Goal: Task Accomplishment & Management: Use online tool/utility

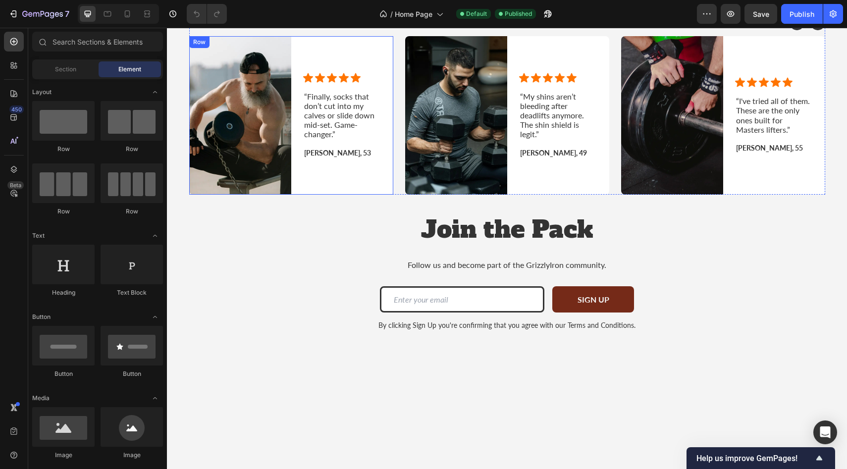
scroll to position [1263, 0]
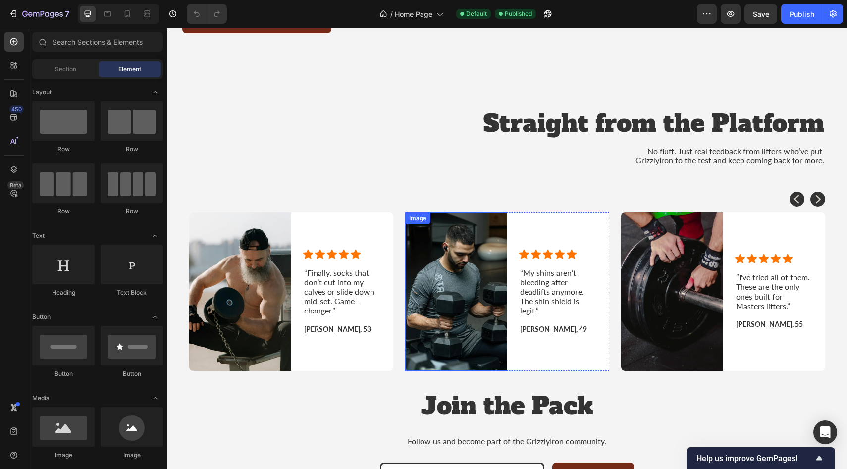
click at [426, 222] on div "Image" at bounding box center [417, 218] width 21 height 9
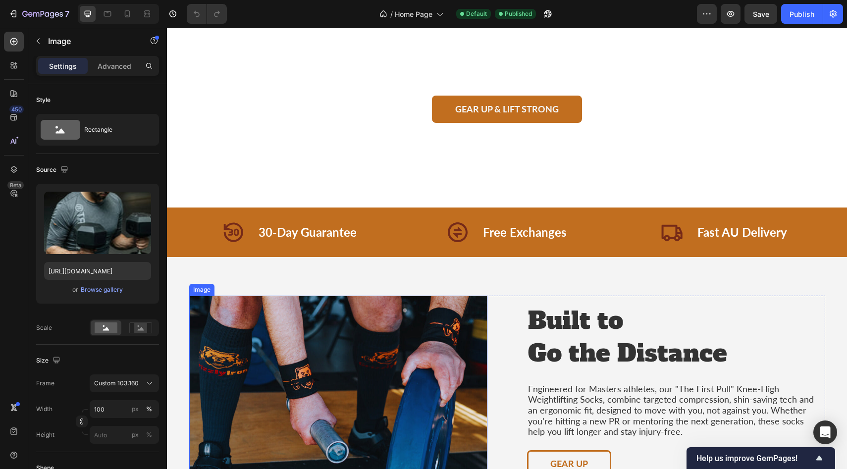
scroll to position [0, 0]
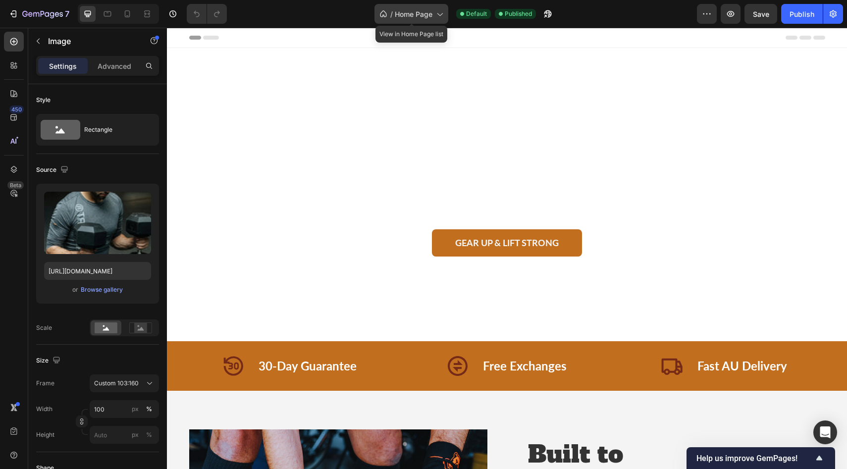
click at [440, 14] on icon at bounding box center [439, 14] width 10 height 10
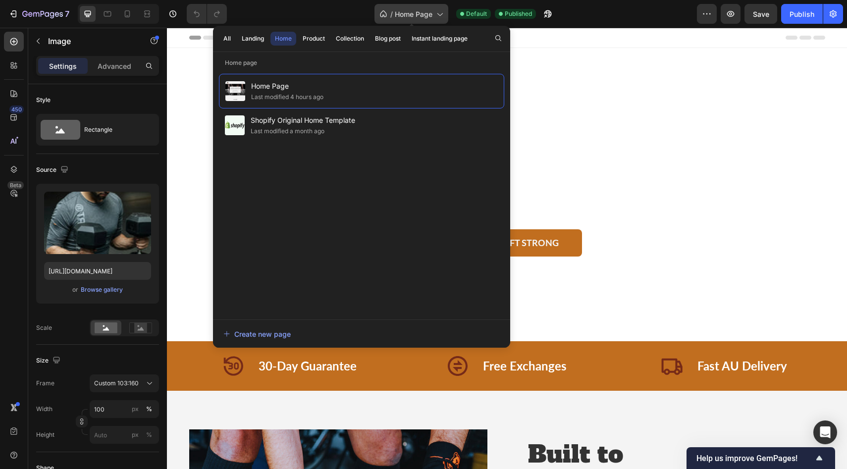
click at [408, 15] on span "Home Page" at bounding box center [414, 14] width 38 height 10
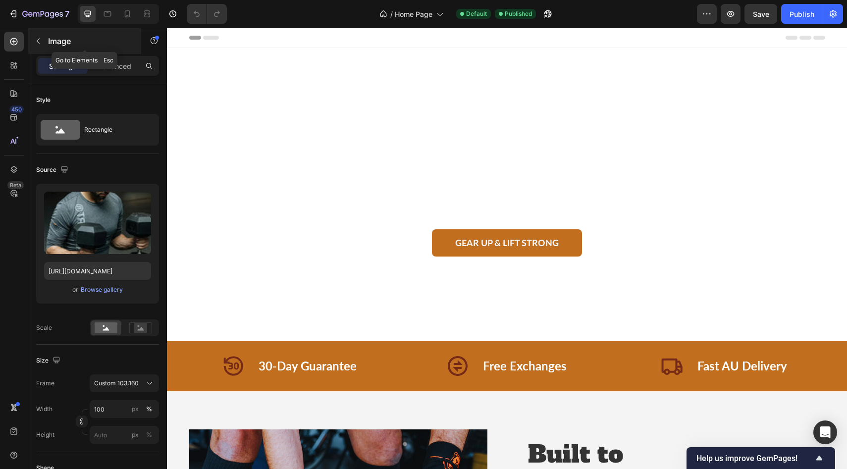
click at [39, 42] on icon "button" at bounding box center [38, 41] width 8 height 8
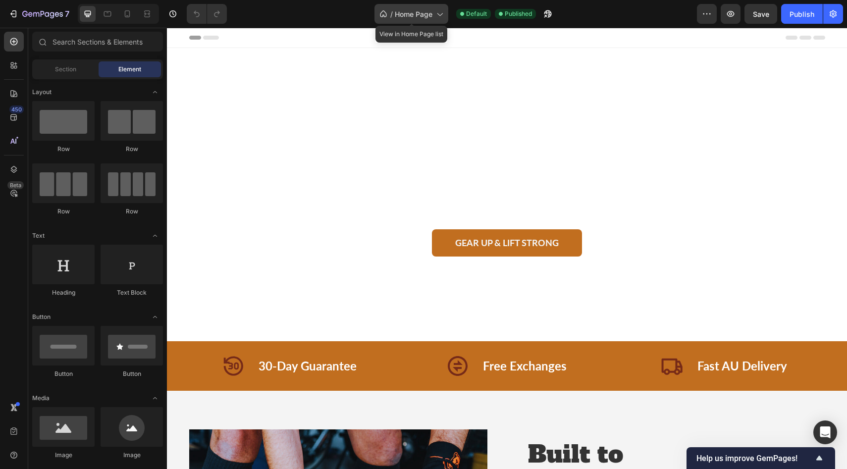
click at [381, 15] on icon at bounding box center [383, 14] width 10 height 10
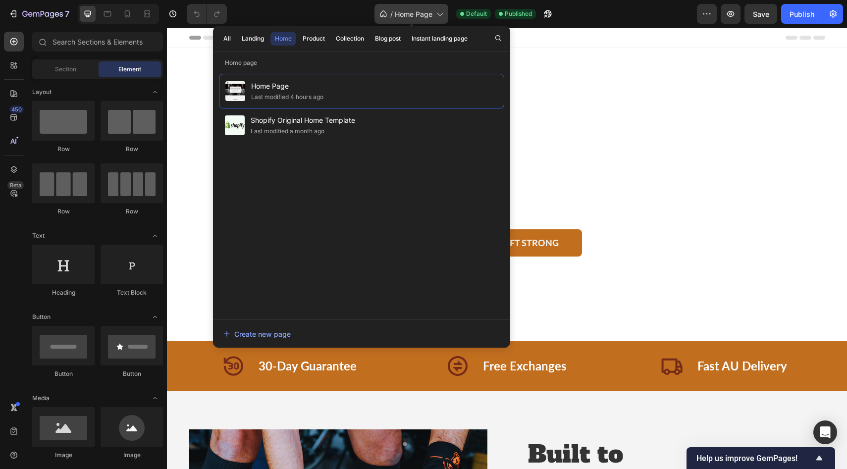
click at [381, 15] on icon at bounding box center [383, 14] width 10 height 10
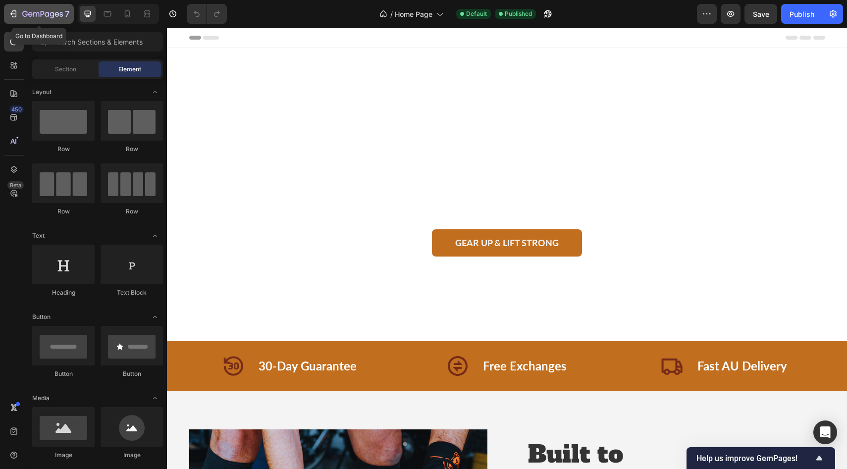
click at [13, 13] on icon "button" at bounding box center [13, 14] width 10 height 10
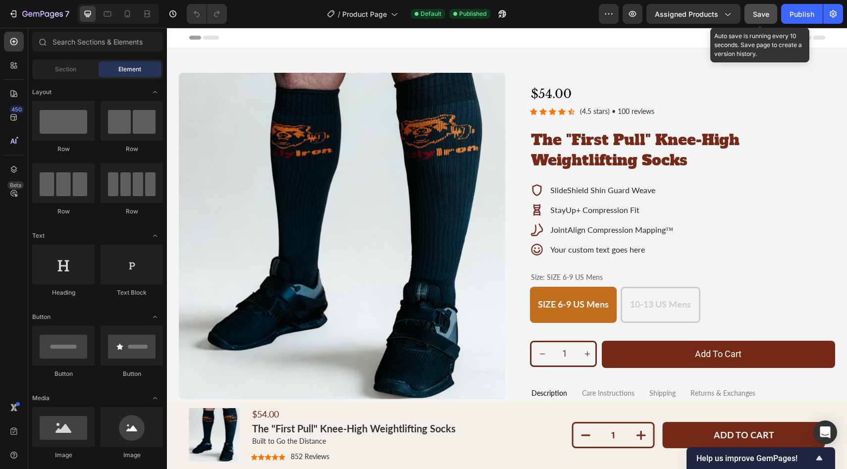
click at [761, 12] on span "Save" at bounding box center [760, 14] width 16 height 8
click at [760, 17] on span "Save" at bounding box center [760, 14] width 16 height 8
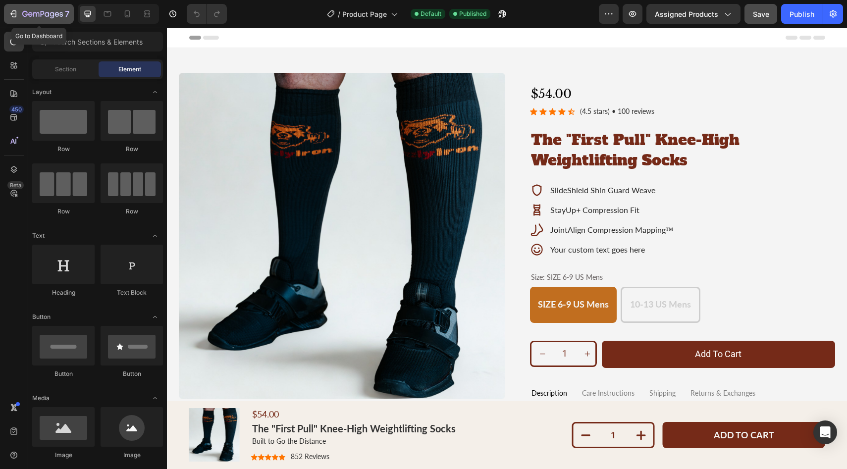
click at [29, 16] on icon "button" at bounding box center [30, 14] width 4 height 4
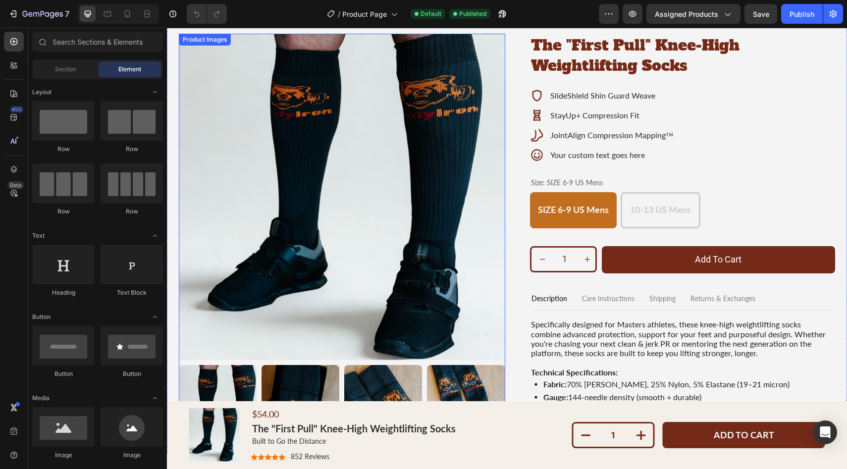
scroll to position [41, 0]
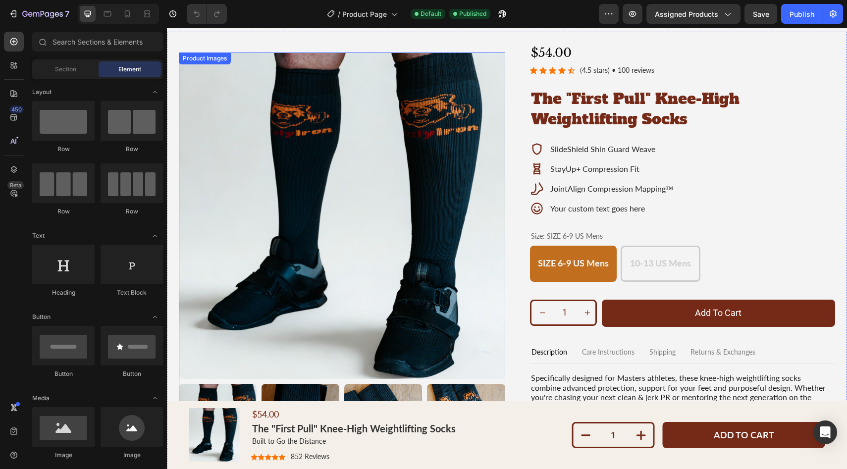
click at [368, 169] on img at bounding box center [342, 215] width 326 height 326
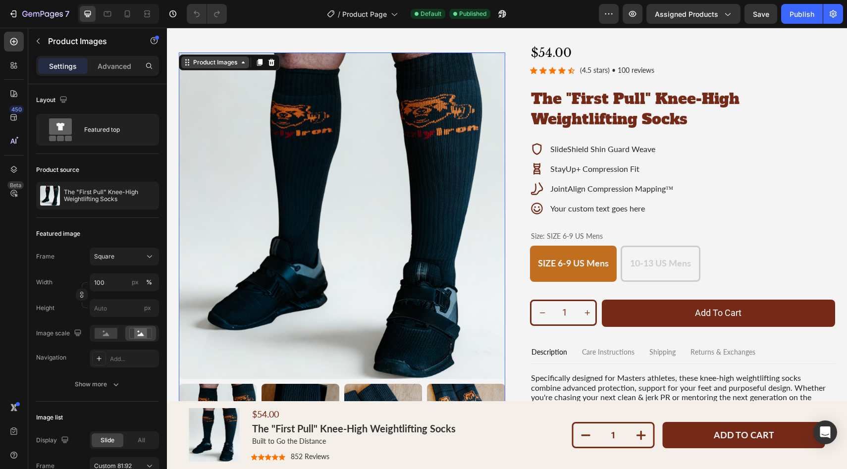
click at [207, 61] on div "Product Images" at bounding box center [215, 62] width 48 height 9
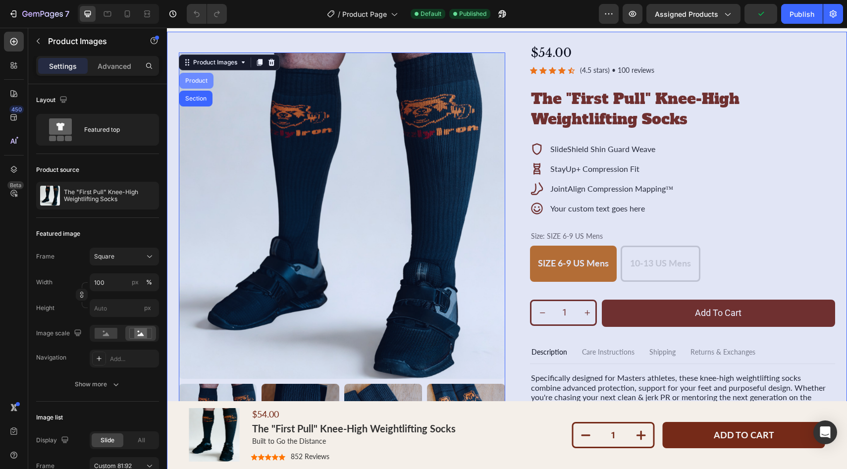
click at [196, 81] on div "Product" at bounding box center [196, 81] width 26 height 6
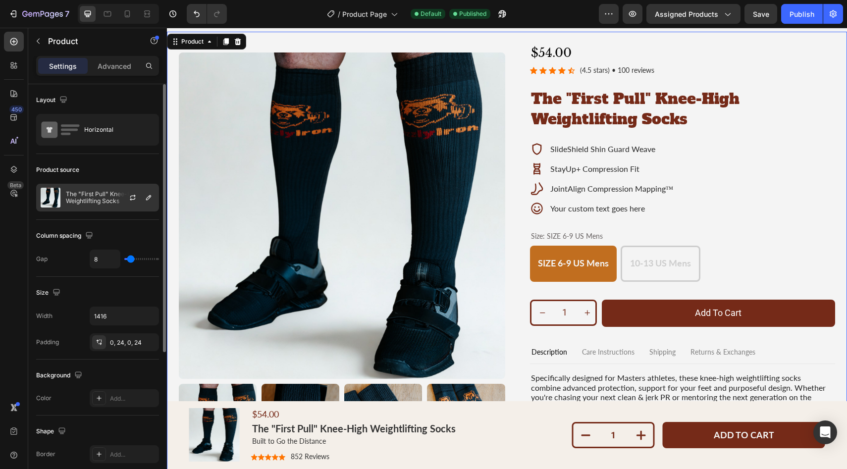
click at [100, 200] on p "The "First Pull" Knee-High Weightlifting Socks" at bounding box center [110, 198] width 89 height 14
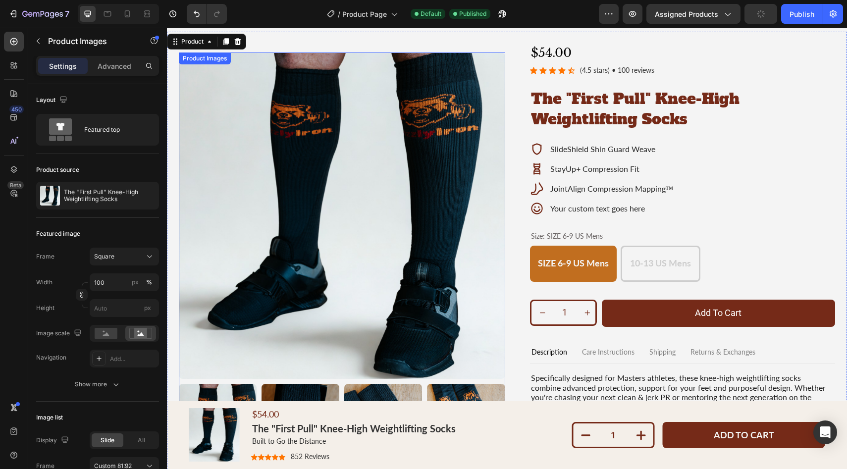
click at [340, 172] on img at bounding box center [342, 215] width 326 height 326
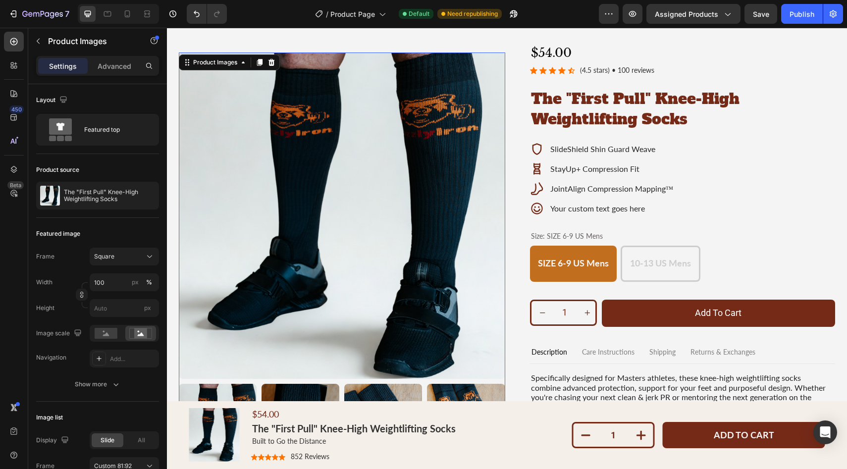
click at [456, 142] on img at bounding box center [342, 215] width 326 height 326
click at [762, 10] on span "Save" at bounding box center [760, 14] width 16 height 8
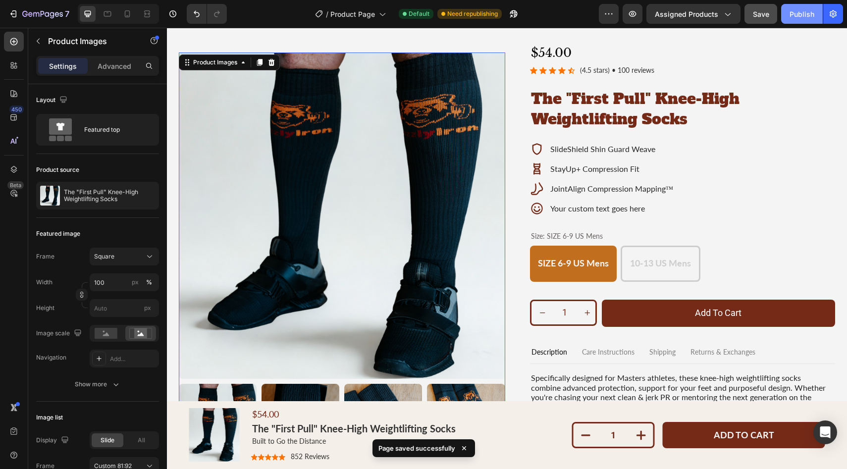
click at [797, 16] on div "Publish" at bounding box center [801, 14] width 25 height 10
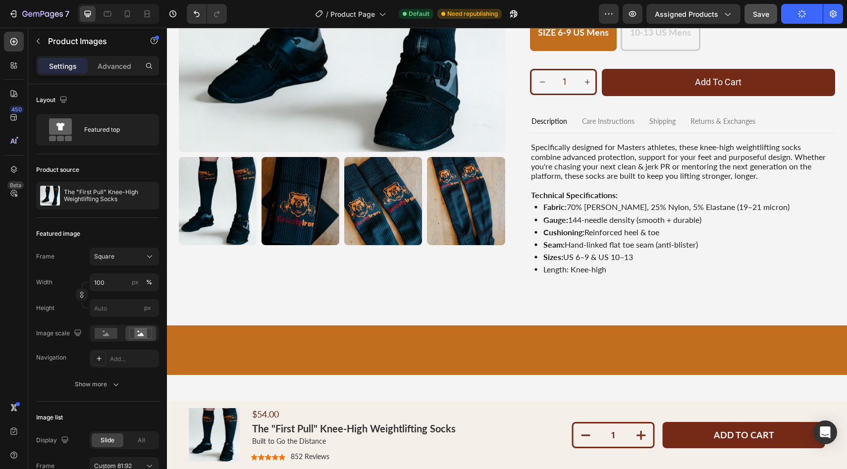
scroll to position [0, 0]
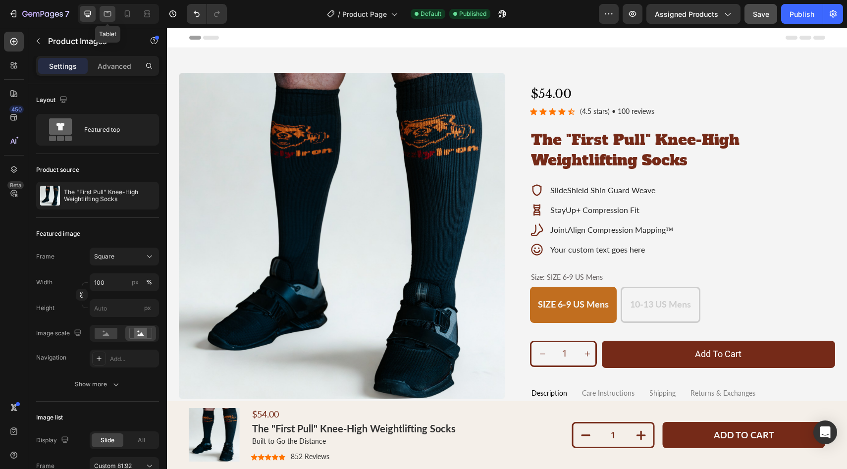
click at [109, 16] on icon at bounding box center [107, 13] width 7 height 5
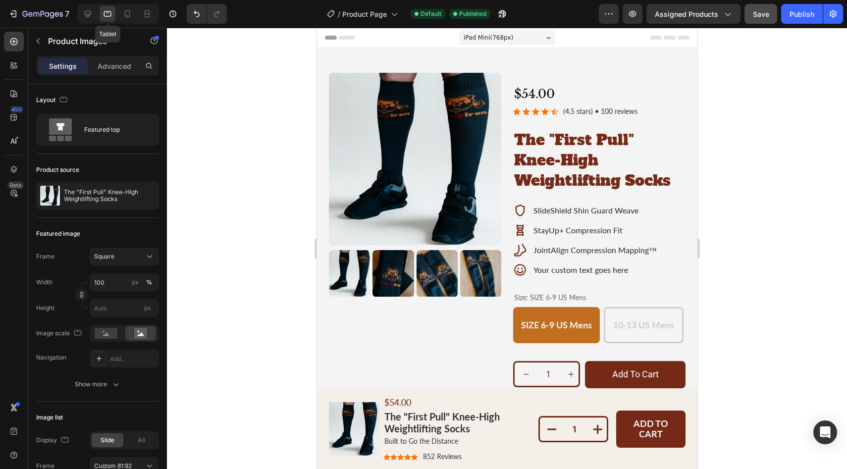
scroll to position [10, 0]
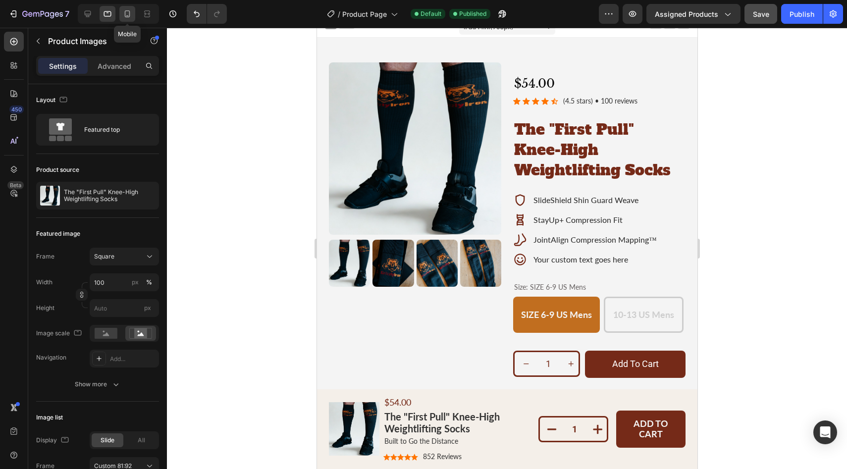
click at [128, 17] on icon at bounding box center [127, 14] width 10 height 10
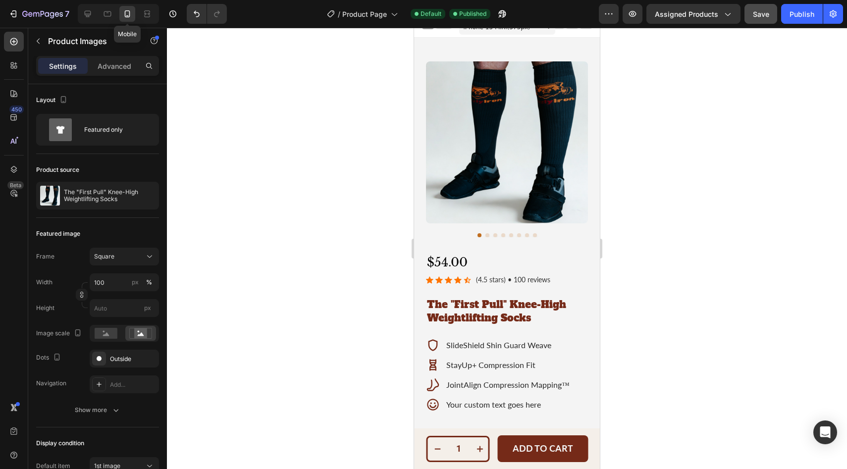
scroll to position [9, 0]
click at [487, 237] on button "Dot" at bounding box center [487, 236] width 4 height 4
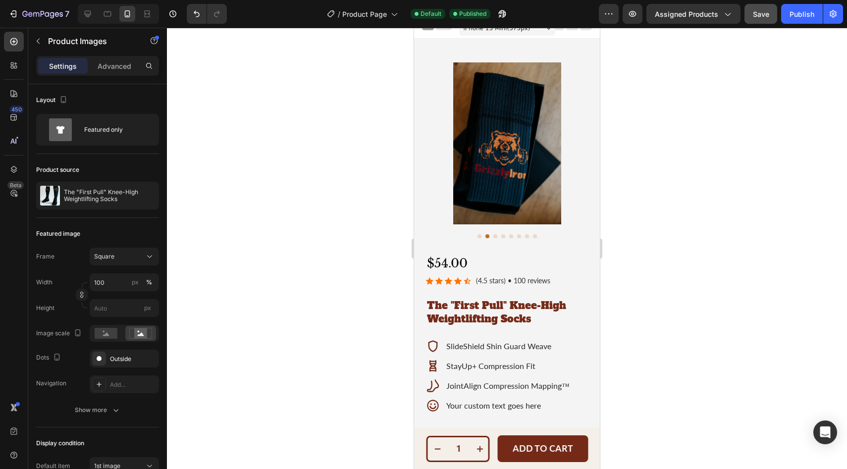
click at [493, 236] on button "Dot" at bounding box center [495, 236] width 4 height 4
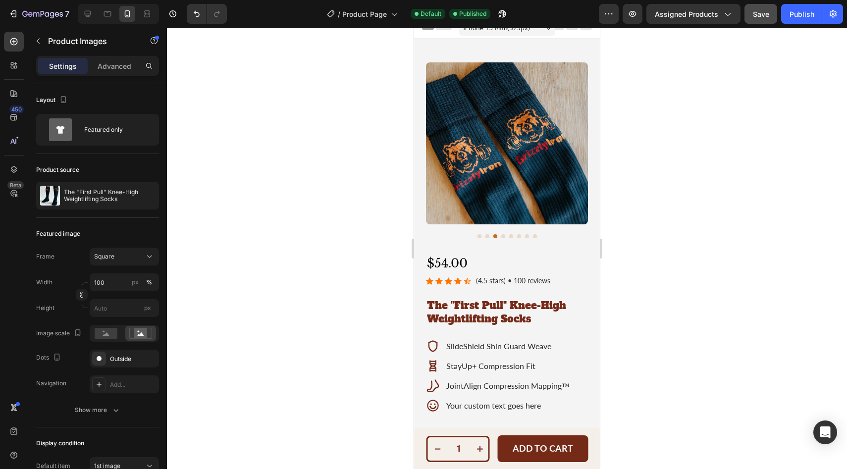
click at [502, 237] on button "Dot" at bounding box center [503, 236] width 4 height 4
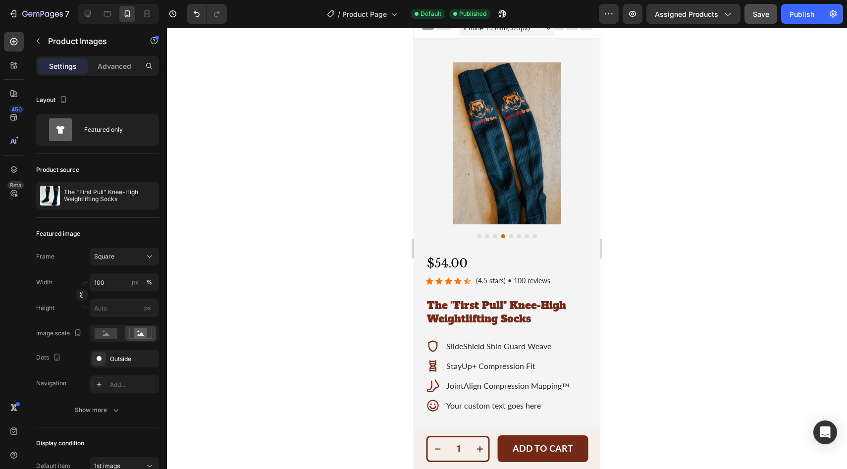
click at [512, 238] on div at bounding box center [507, 236] width 162 height 4
click at [509, 237] on button "Dot" at bounding box center [511, 236] width 4 height 4
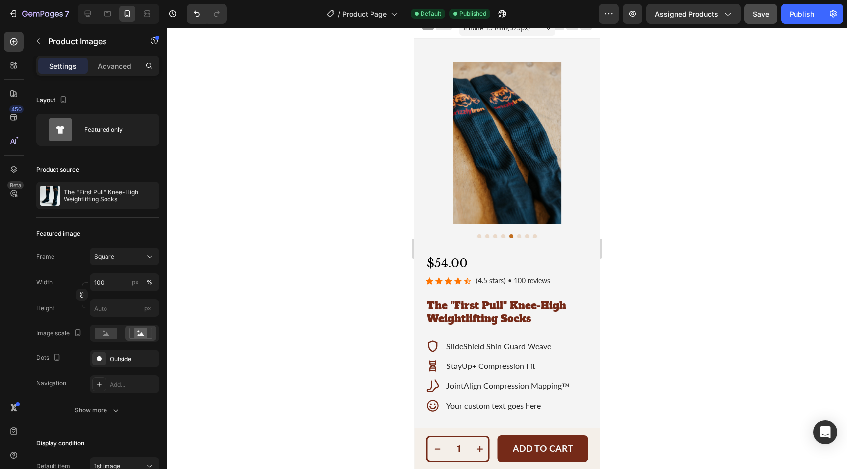
click at [517, 237] on button "Dot" at bounding box center [519, 236] width 4 height 4
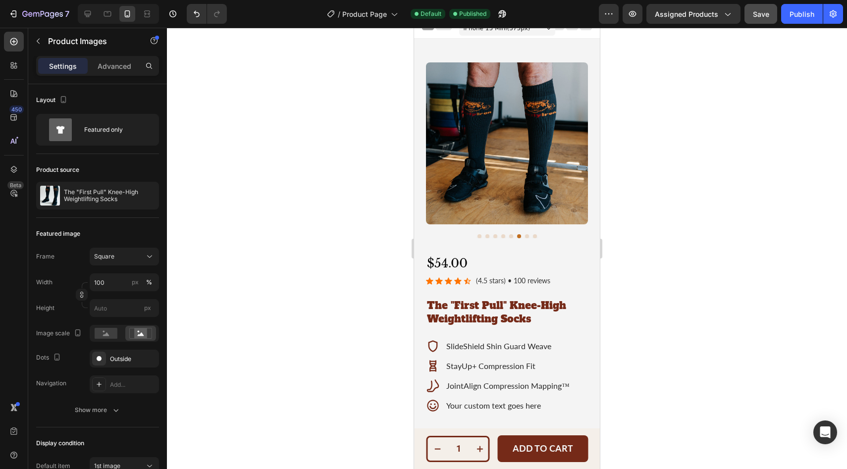
click at [526, 237] on button "Dot" at bounding box center [527, 236] width 4 height 4
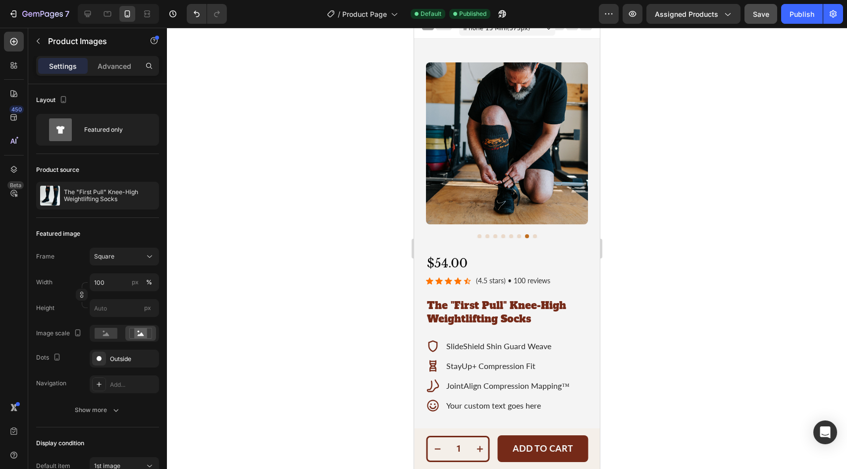
click at [534, 236] on button "Dot" at bounding box center [535, 236] width 4 height 4
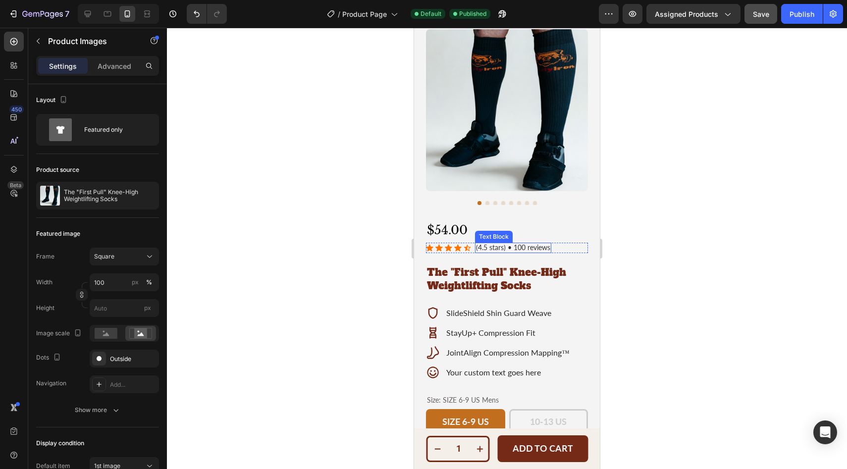
scroll to position [0, 0]
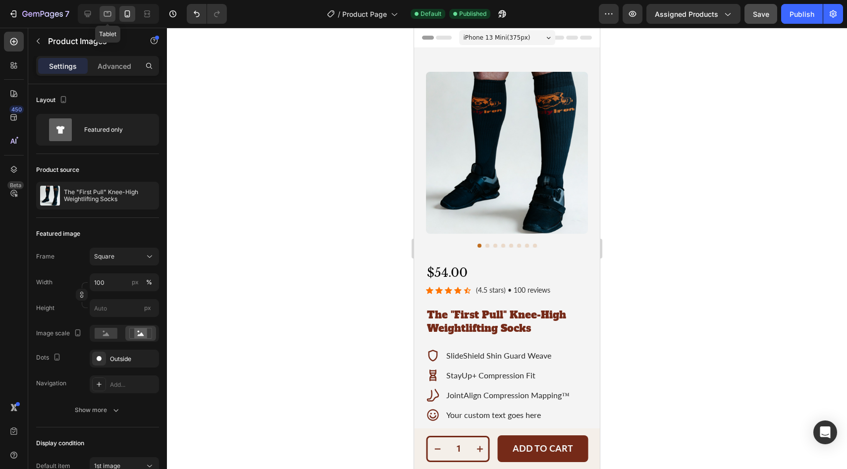
click at [111, 11] on icon at bounding box center [107, 14] width 10 height 10
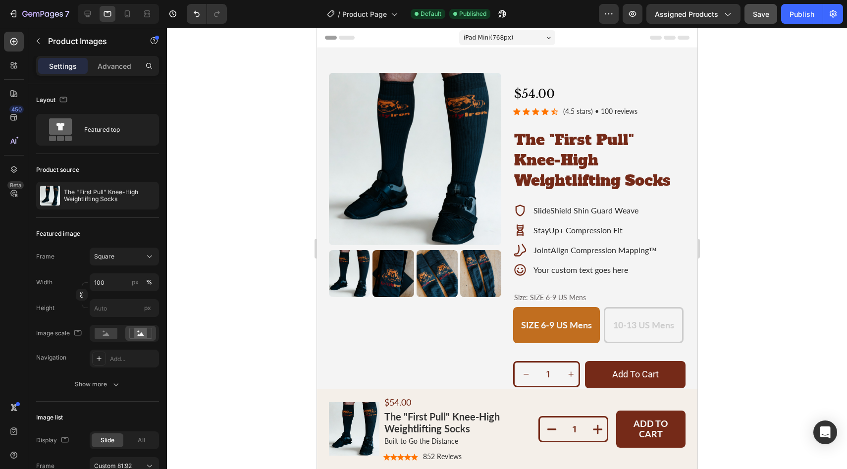
click at [520, 39] on div "iPad Mini ( 768 px)" at bounding box center [506, 37] width 96 height 15
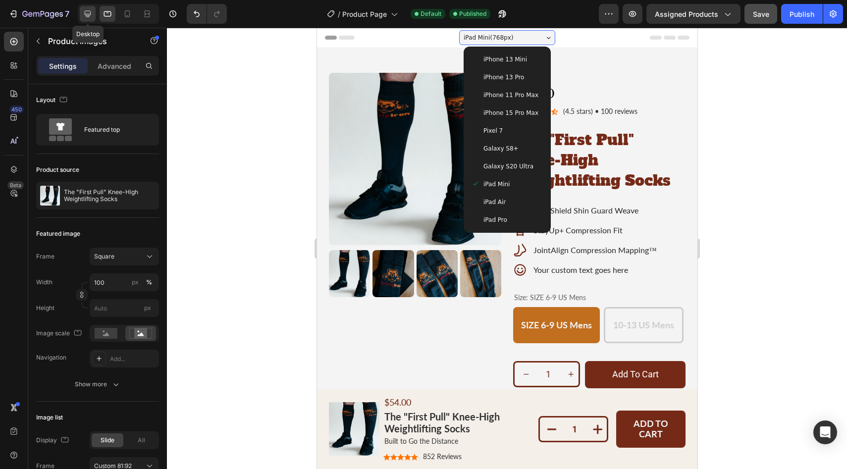
click at [93, 13] on div at bounding box center [88, 14] width 16 height 16
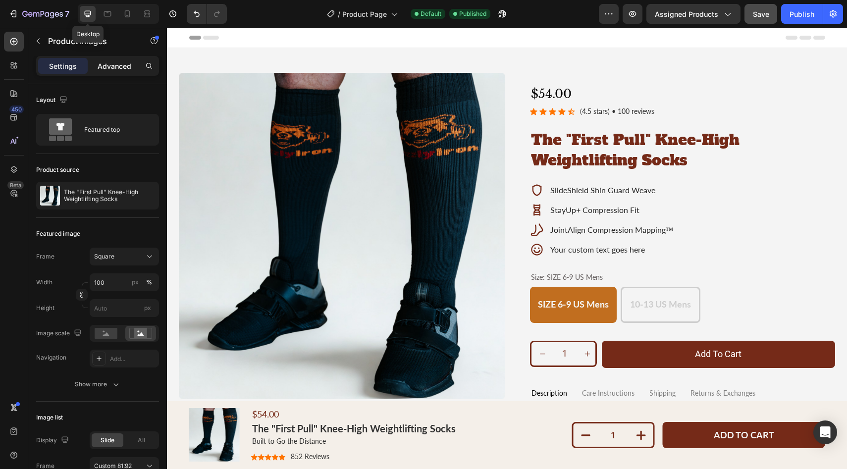
scroll to position [10, 0]
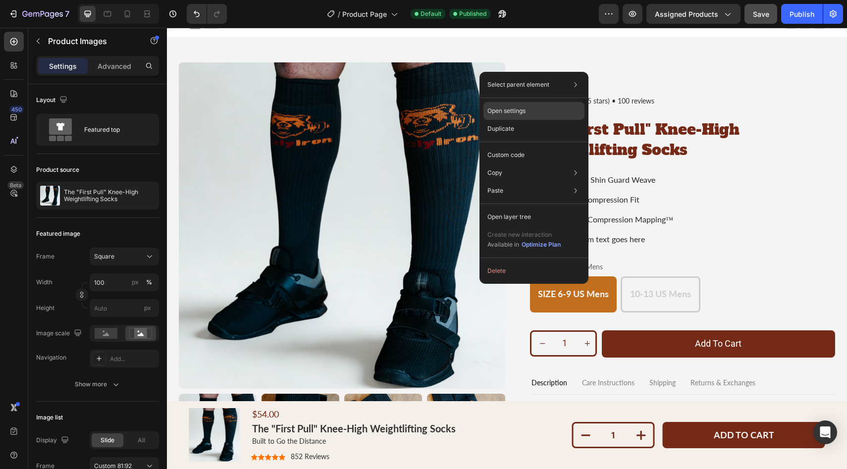
drag, startPoint x: 504, startPoint y: 113, endPoint x: 317, endPoint y: 96, distance: 188.0
click at [504, 113] on p "Open settings" at bounding box center [506, 110] width 38 height 9
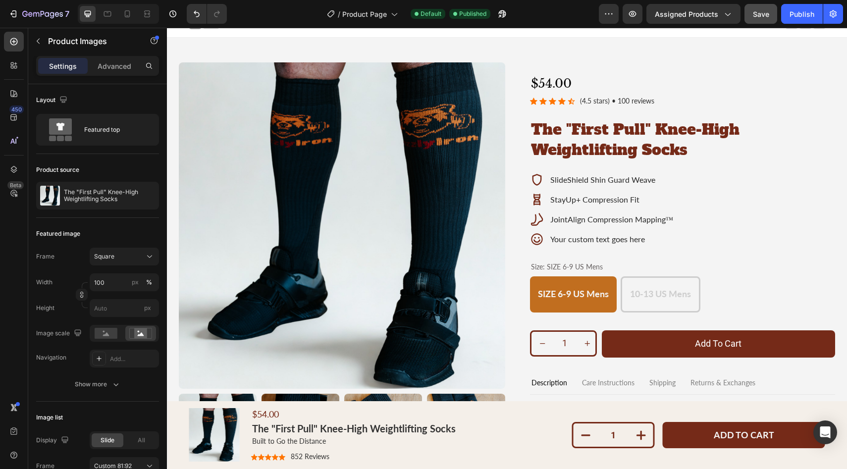
click at [471, 273] on img at bounding box center [342, 225] width 326 height 326
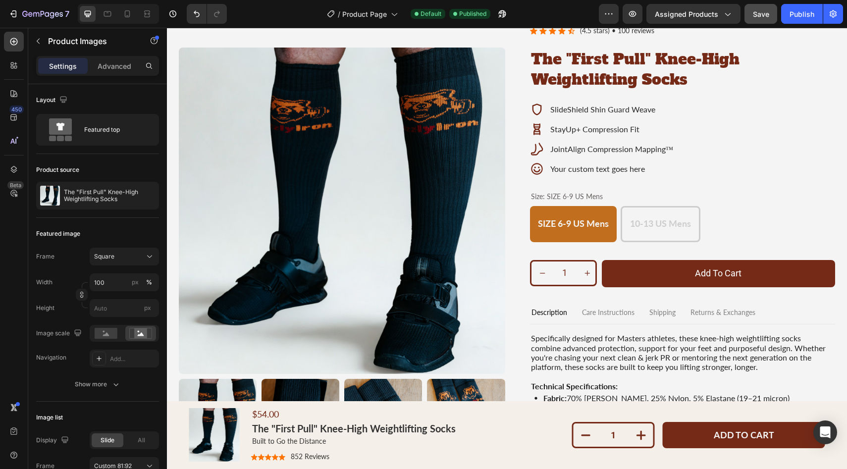
scroll to position [0, 0]
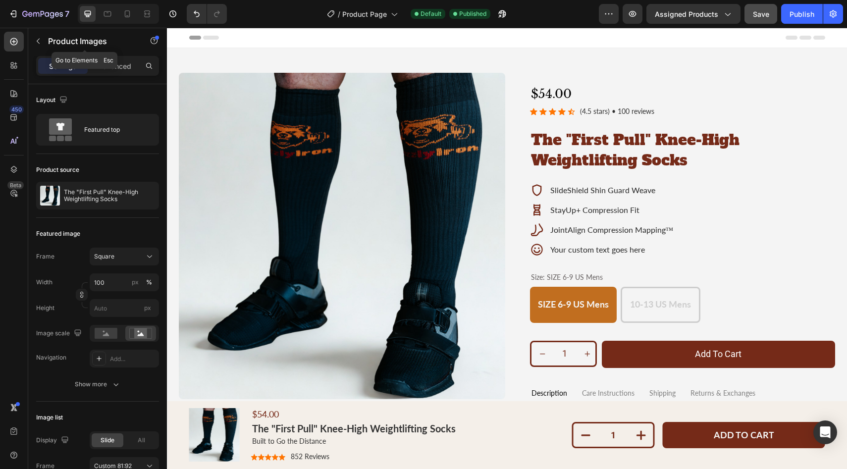
click at [41, 41] on icon "button" at bounding box center [38, 41] width 8 height 8
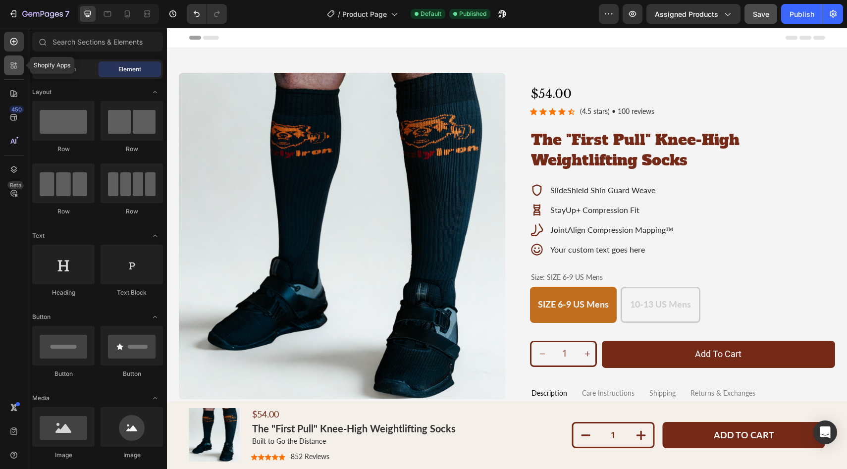
click at [11, 67] on icon at bounding box center [12, 67] width 3 height 3
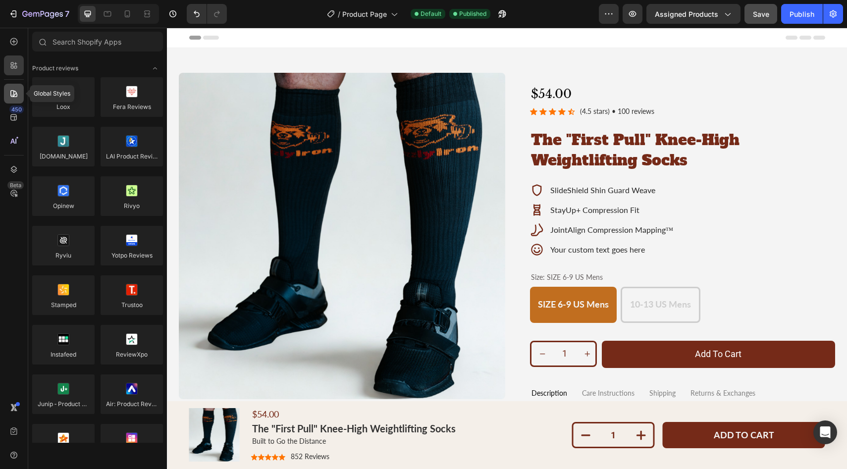
click at [13, 96] on icon at bounding box center [13, 93] width 7 height 7
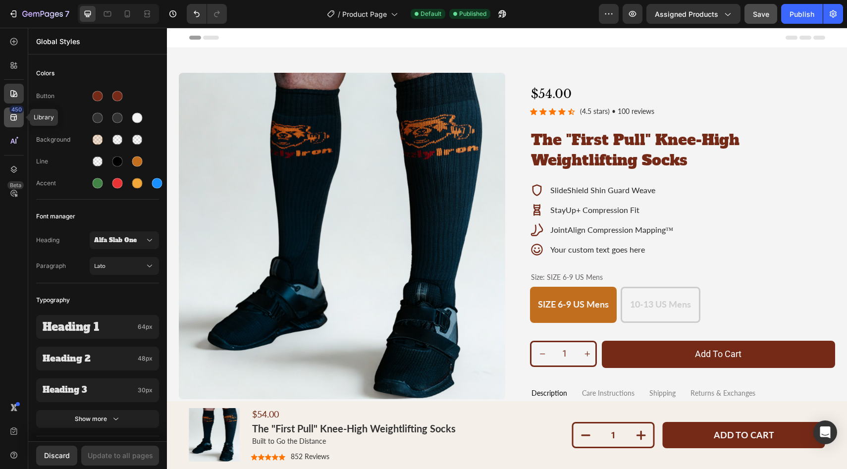
click at [11, 118] on icon at bounding box center [14, 117] width 10 height 10
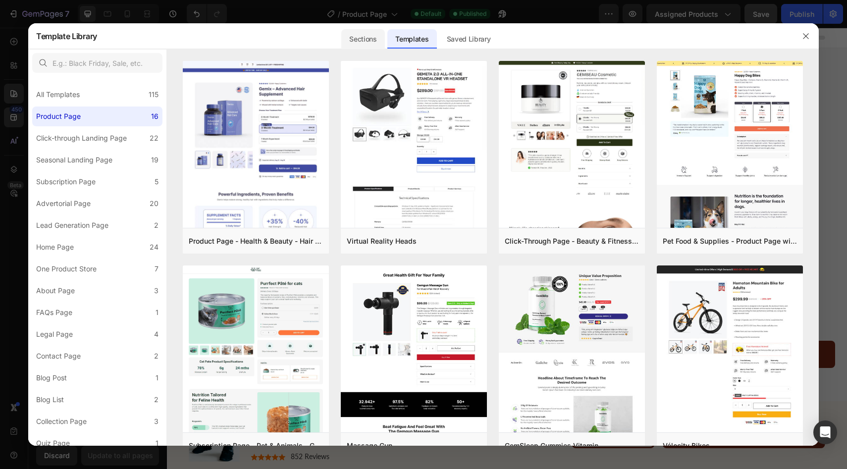
click at [364, 36] on div "Sections" at bounding box center [362, 39] width 43 height 20
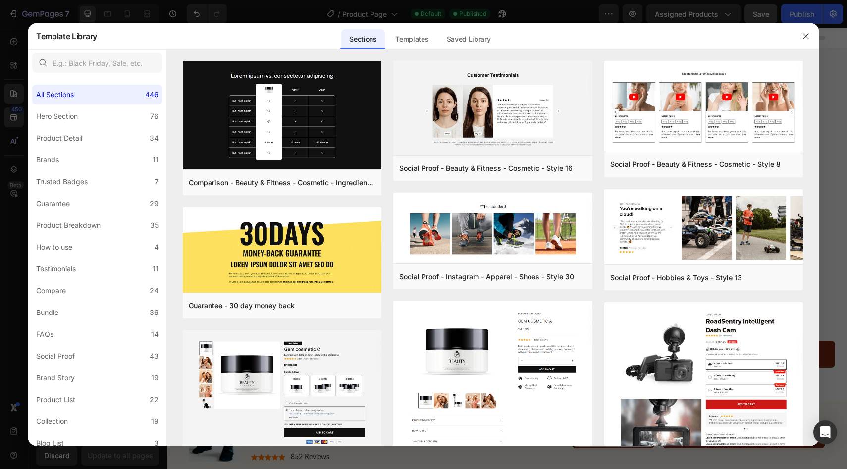
click at [19, 17] on div at bounding box center [423, 234] width 847 height 469
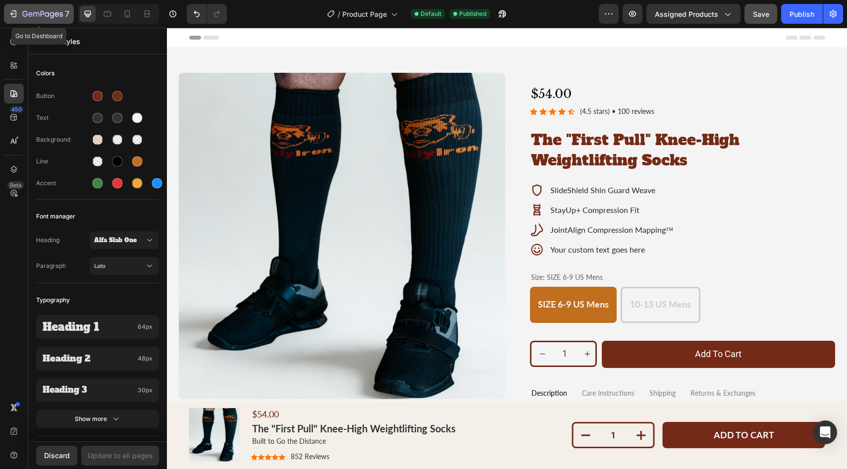
click at [35, 16] on icon "button" at bounding box center [42, 14] width 41 height 8
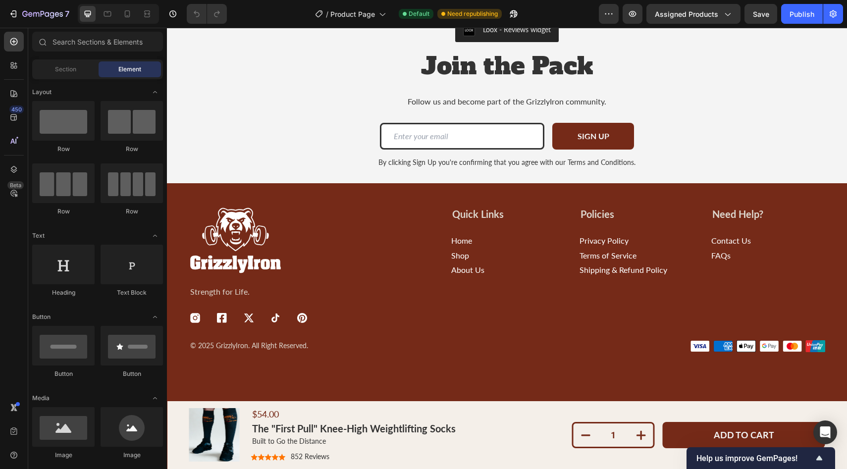
scroll to position [2632, 0]
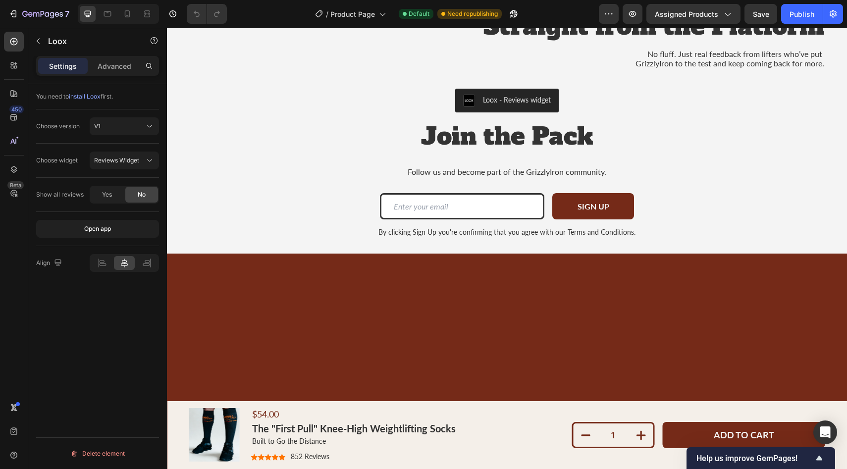
scroll to position [2679, 0]
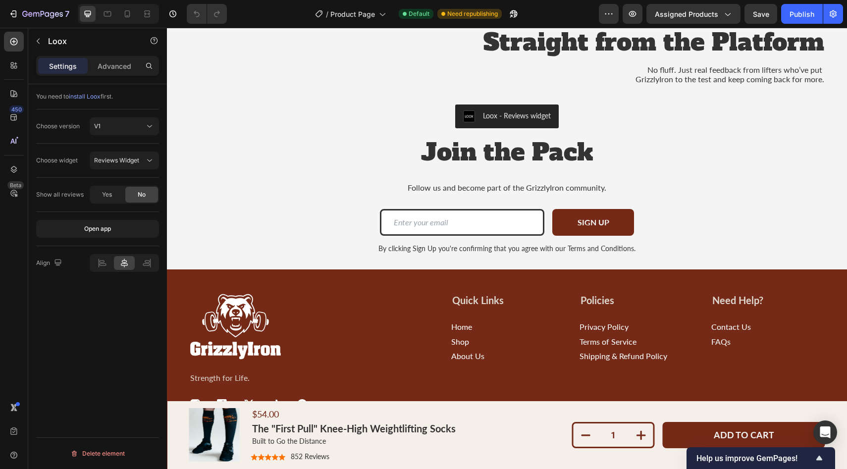
click at [492, 119] on div "Loox - Reviews widget" at bounding box center [517, 115] width 68 height 10
click at [470, 116] on img "Loox - Reviews widget" at bounding box center [469, 116] width 12 height 12
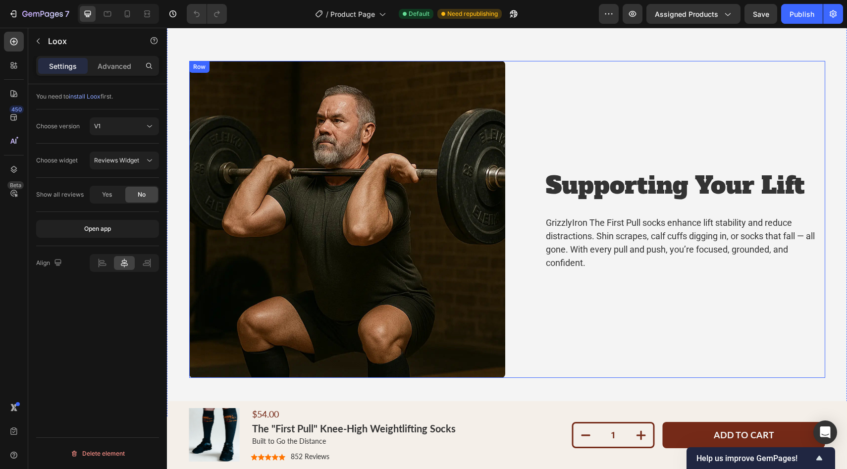
scroll to position [2231, 0]
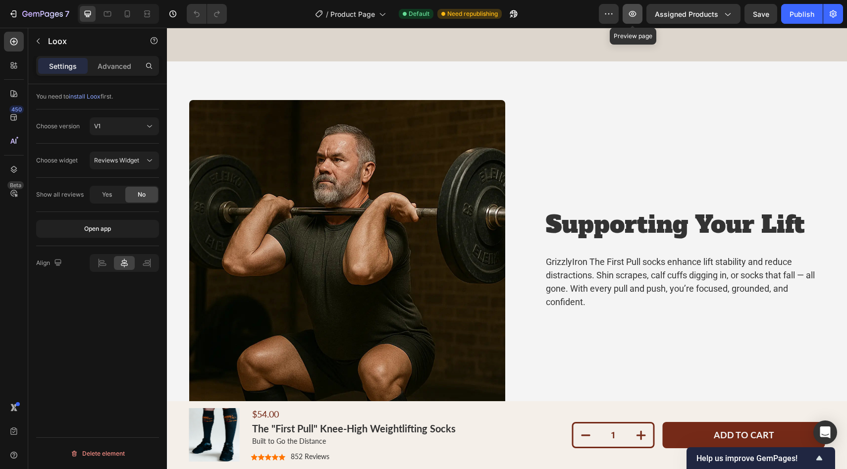
click at [635, 17] on icon "button" at bounding box center [632, 14] width 10 height 10
